Goal: Information Seeking & Learning: Learn about a topic

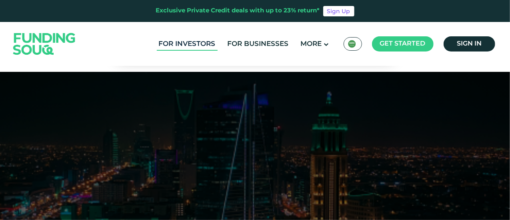
click at [170, 50] on link "For Investors" at bounding box center [187, 44] width 61 height 13
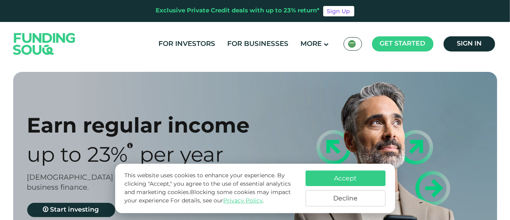
click at [336, 176] on button "Accept" at bounding box center [345, 179] width 80 height 16
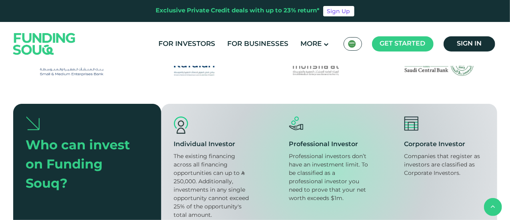
scroll to position [559, 0]
